Goal: Transaction & Acquisition: Purchase product/service

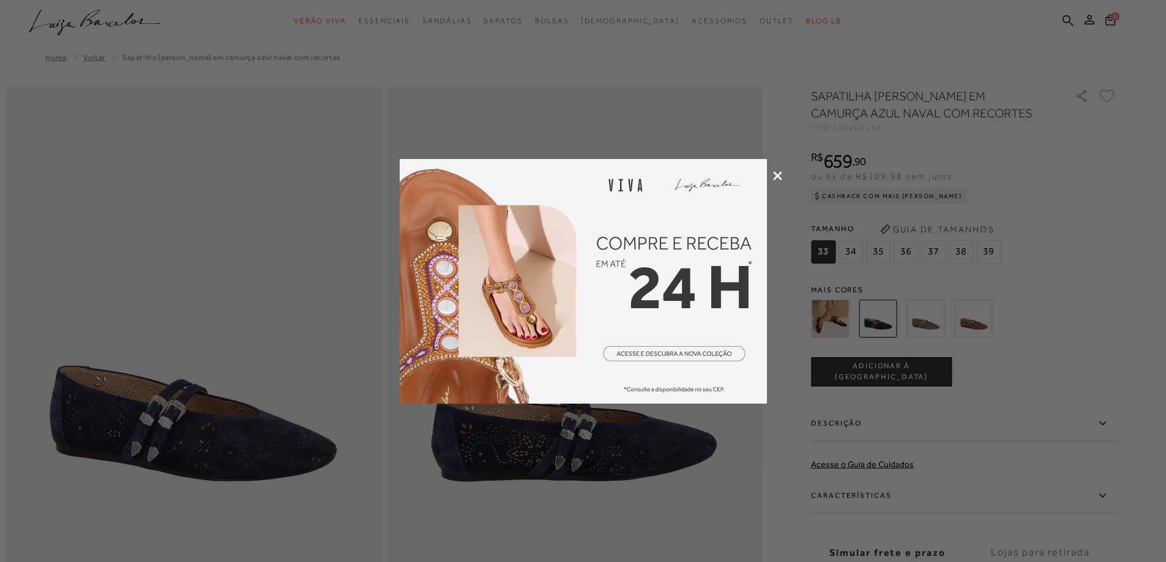
click at [778, 178] on icon at bounding box center [777, 175] width 9 height 9
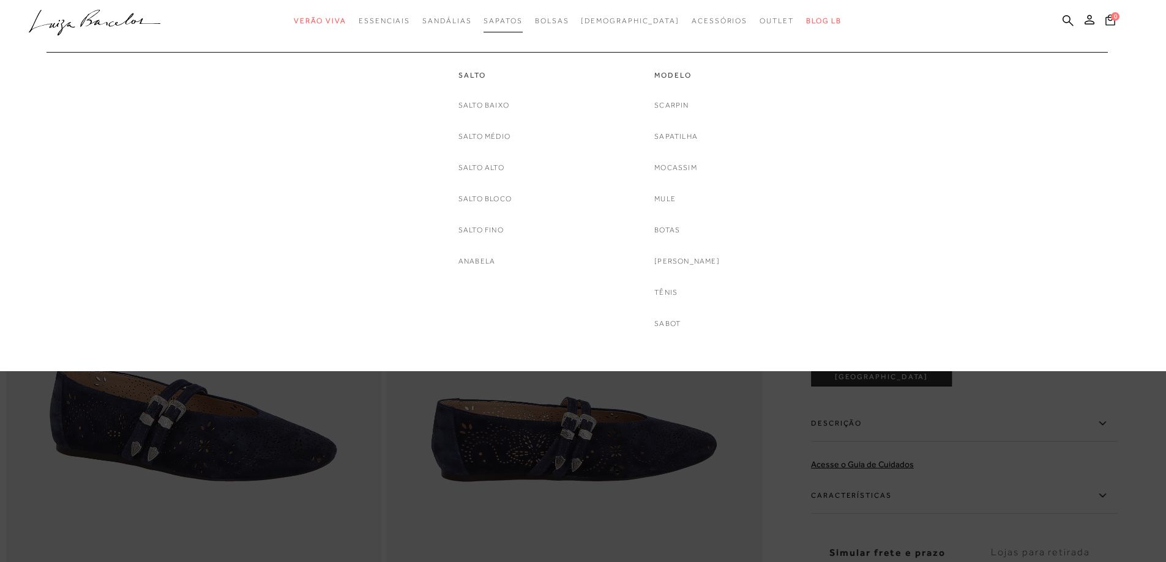
click at [522, 27] on link "Sapatos" at bounding box center [502, 21] width 39 height 23
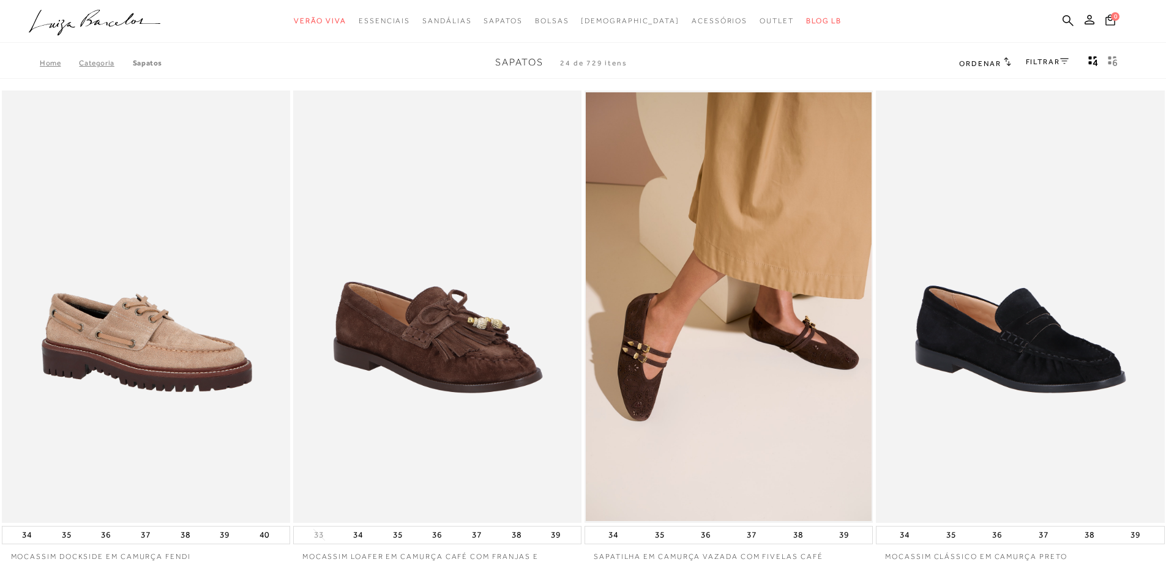
click at [1035, 69] on div "FILTRAR" at bounding box center [1047, 63] width 43 height 16
click at [1037, 58] on link "FILTRAR" at bounding box center [1047, 62] width 43 height 9
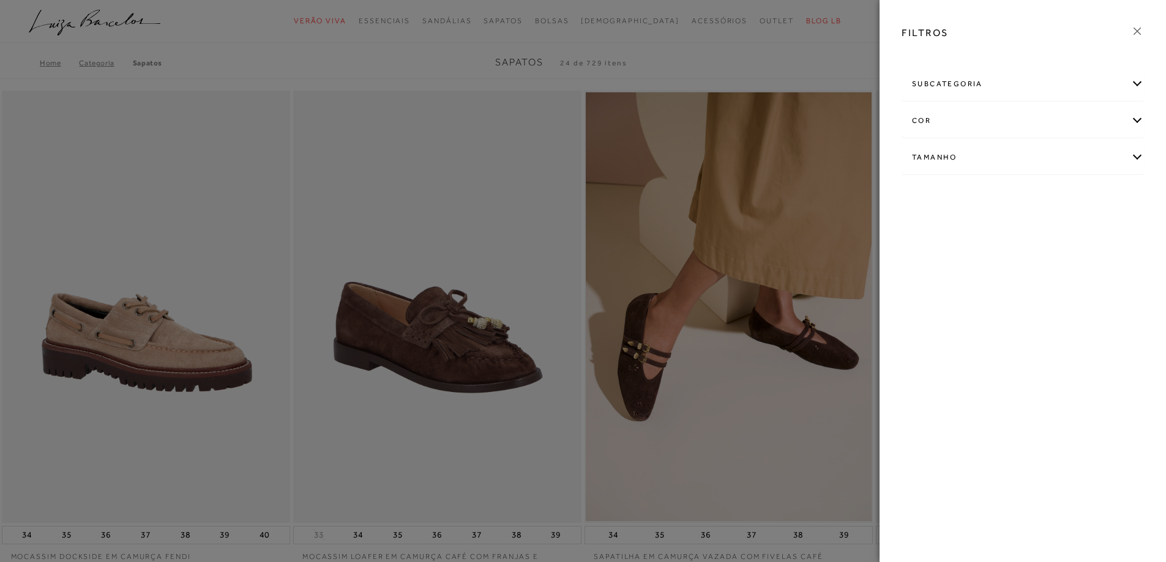
click at [922, 119] on div "cor" at bounding box center [1022, 121] width 241 height 32
click at [1072, 168] on label "AZUL" at bounding box center [1067, 160] width 39 height 26
click at [1058, 168] on input "AZUL" at bounding box center [1052, 162] width 12 height 12
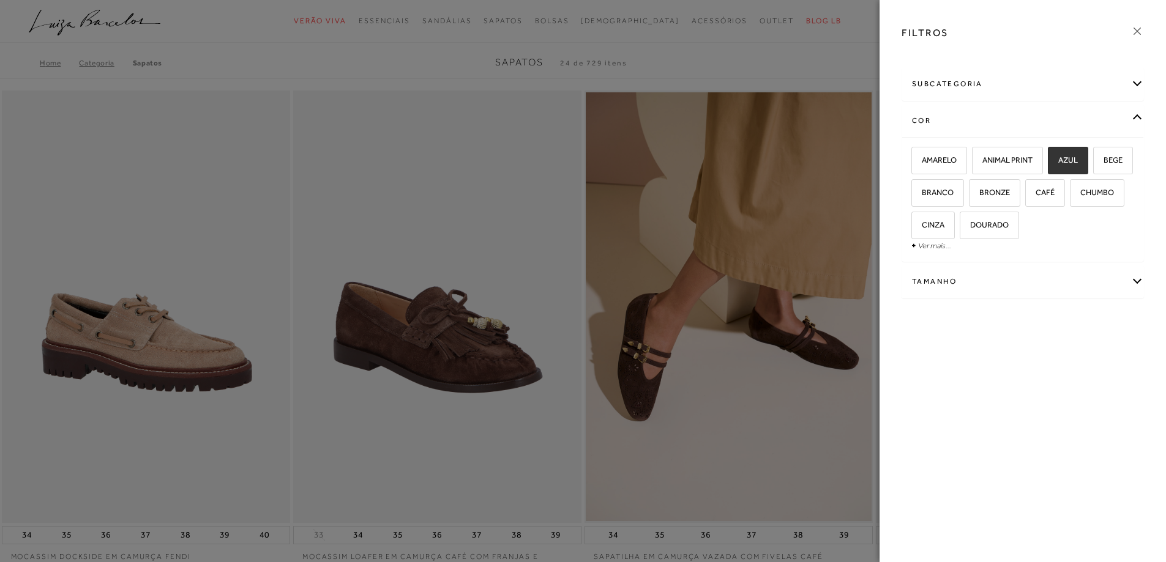
checkbox input "true"
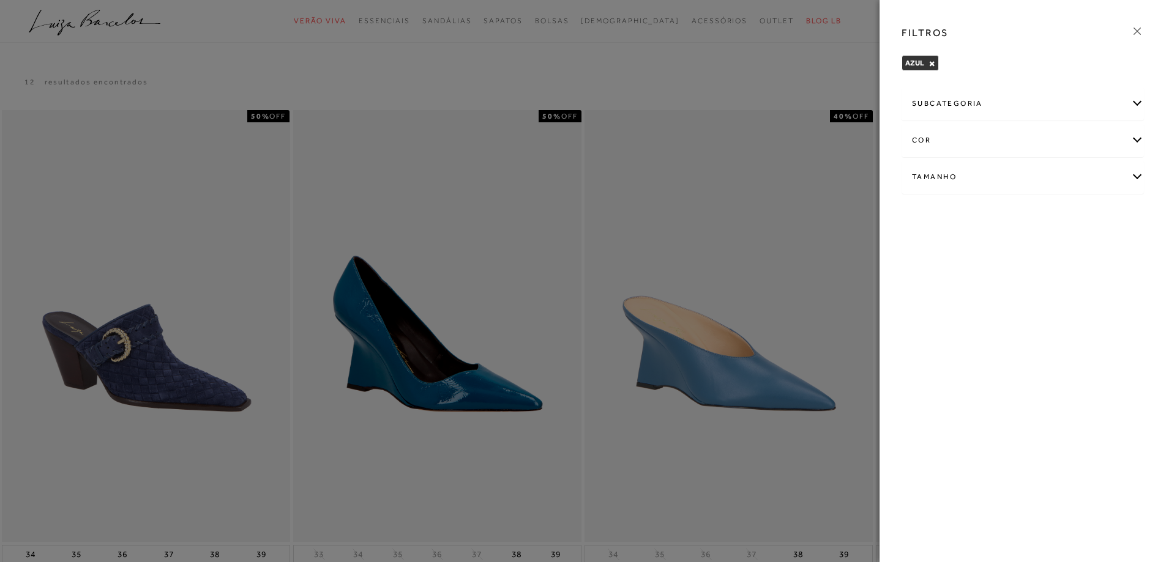
click at [1138, 29] on icon at bounding box center [1136, 30] width 13 height 13
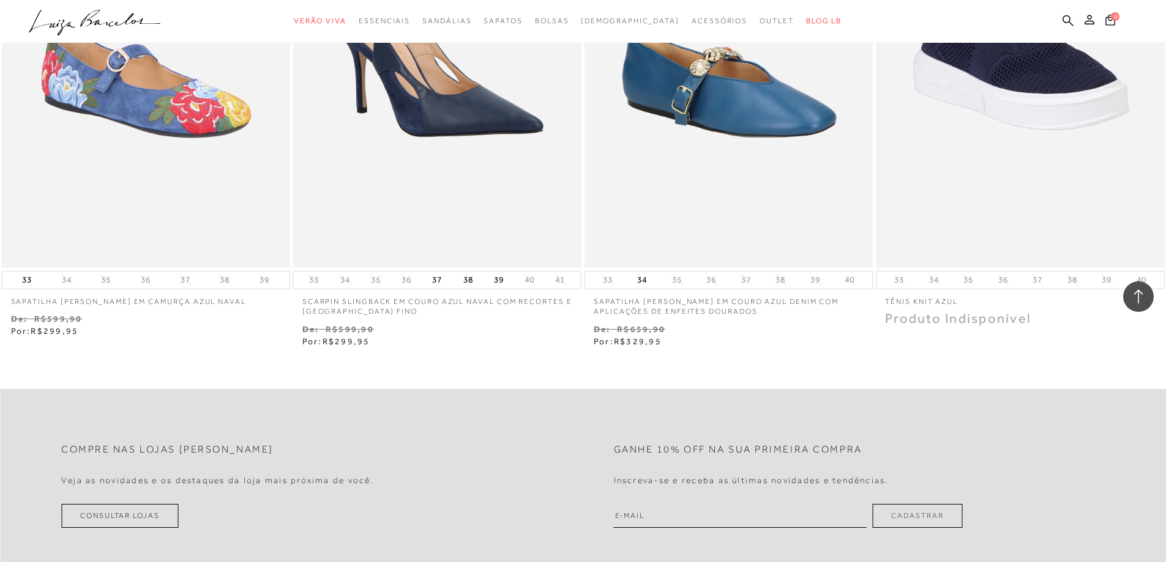
scroll to position [1469, 0]
